Goal: Task Accomplishment & Management: Use online tool/utility

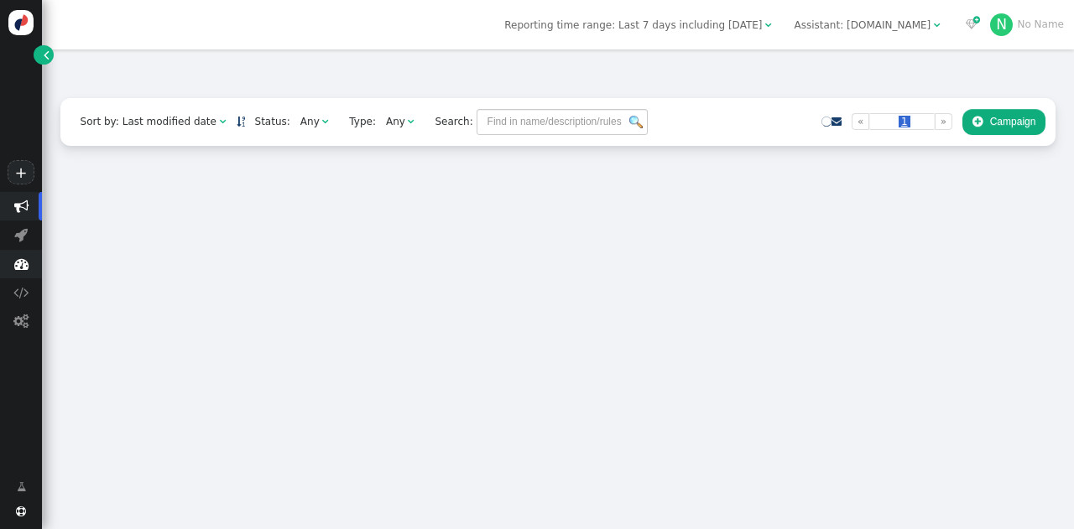
click at [17, 278] on span "" at bounding box center [21, 264] width 42 height 29
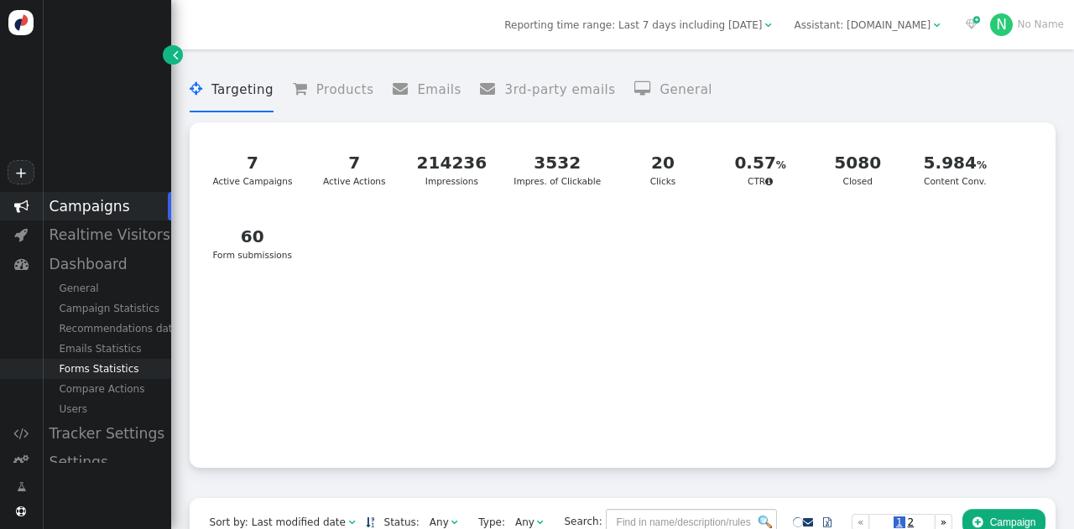
click at [89, 372] on div "Forms Statistics" at bounding box center [106, 369] width 129 height 20
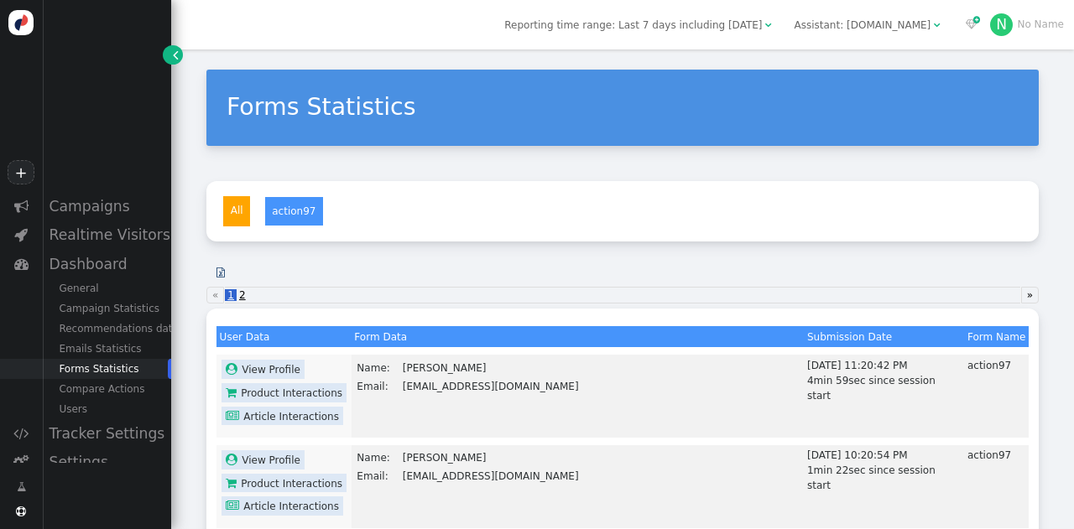
click at [715, 21] on span "Reporting time range: Last 7 days including [DATE]" at bounding box center [632, 25] width 257 height 12
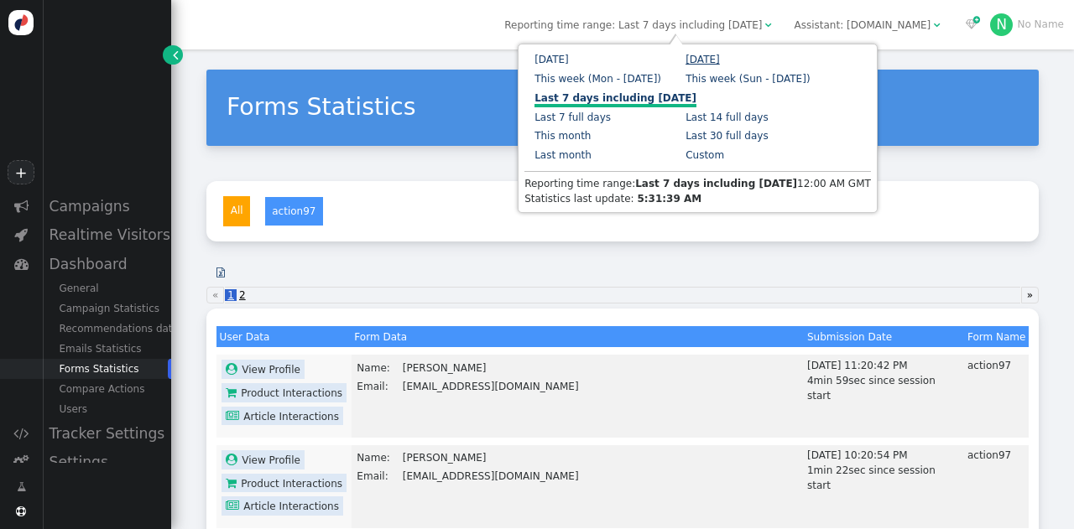
click at [720, 58] on link "[DATE]" at bounding box center [702, 60] width 34 height 12
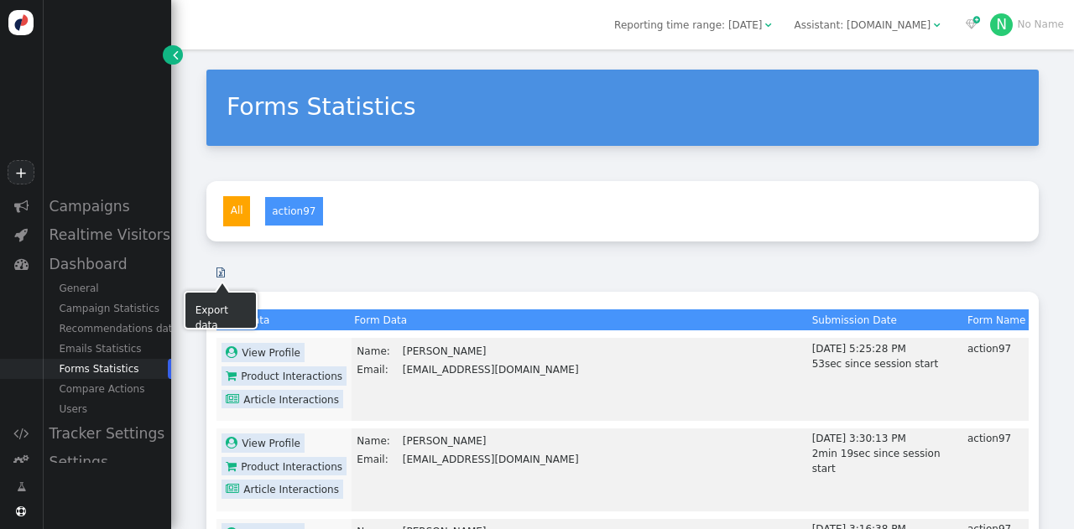
click at [212, 268] on link "" at bounding box center [220, 273] width 29 height 26
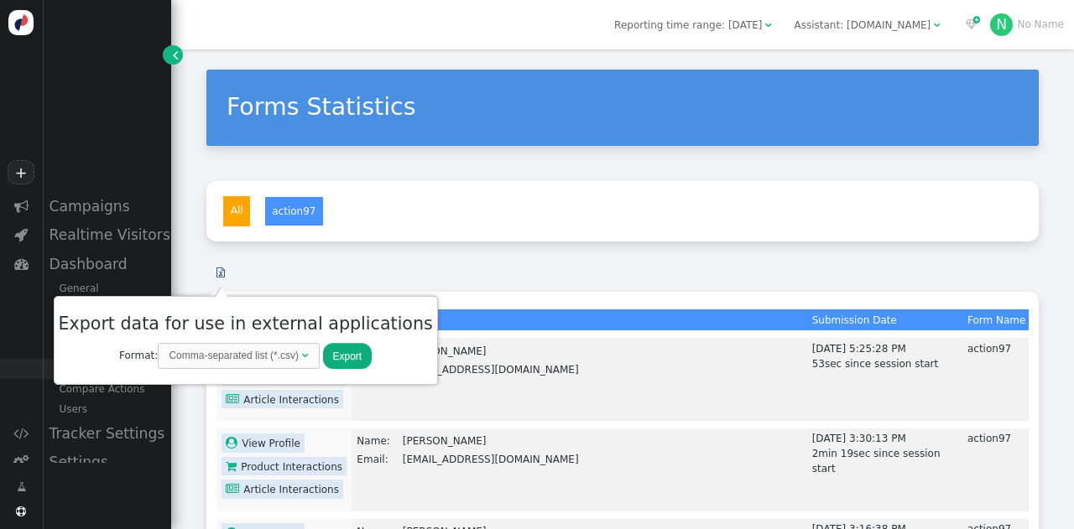
click at [323, 354] on button "Export" at bounding box center [347, 356] width 49 height 26
